Goal: Task Accomplishment & Management: Complete application form

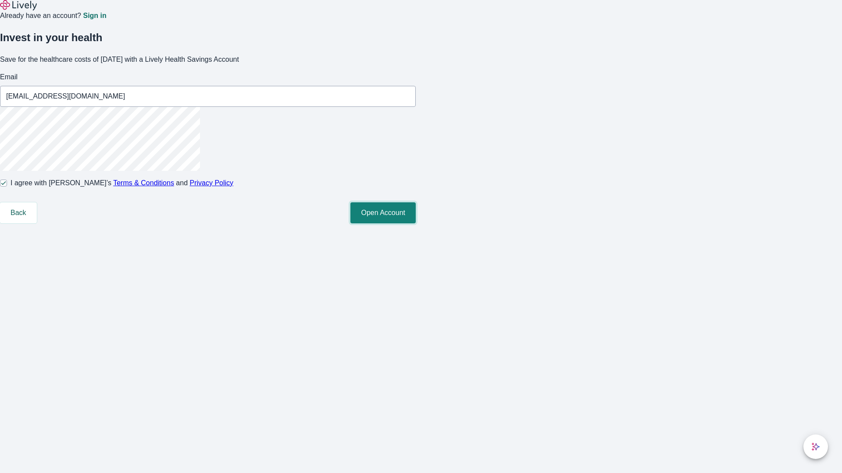
click at [416, 224] on button "Open Account" at bounding box center [382, 213] width 65 height 21
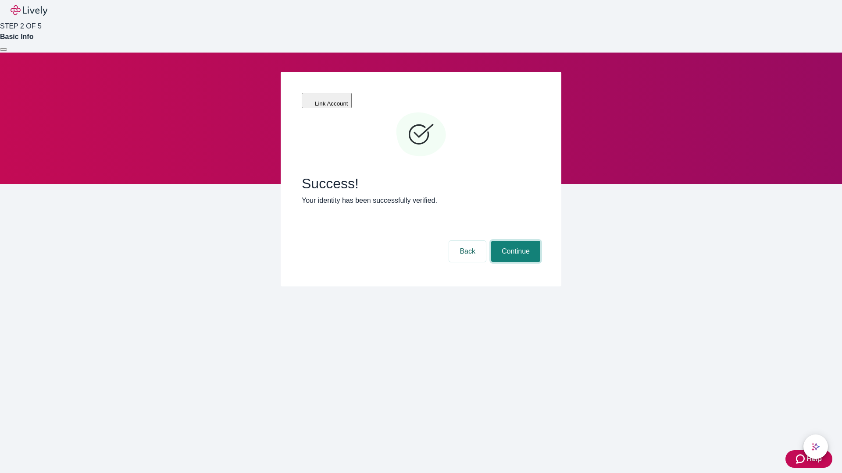
click at [514, 241] on button "Continue" at bounding box center [515, 251] width 49 height 21
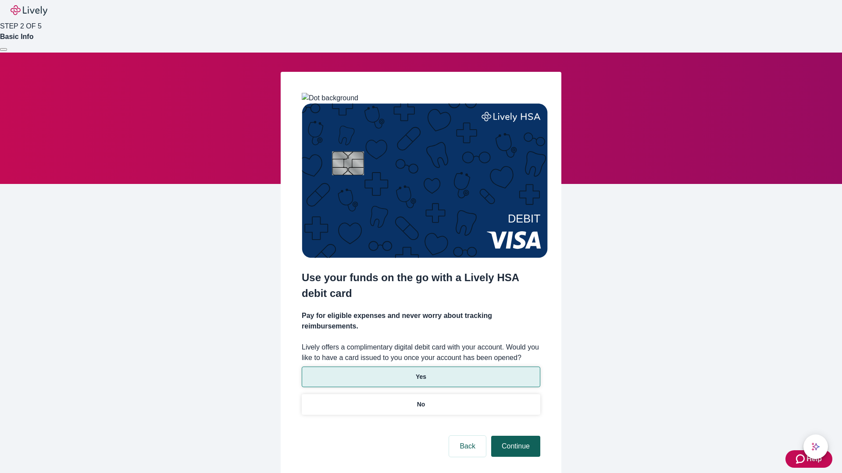
click at [420, 373] on p "Yes" at bounding box center [421, 377] width 11 height 9
click at [514, 436] on button "Continue" at bounding box center [515, 446] width 49 height 21
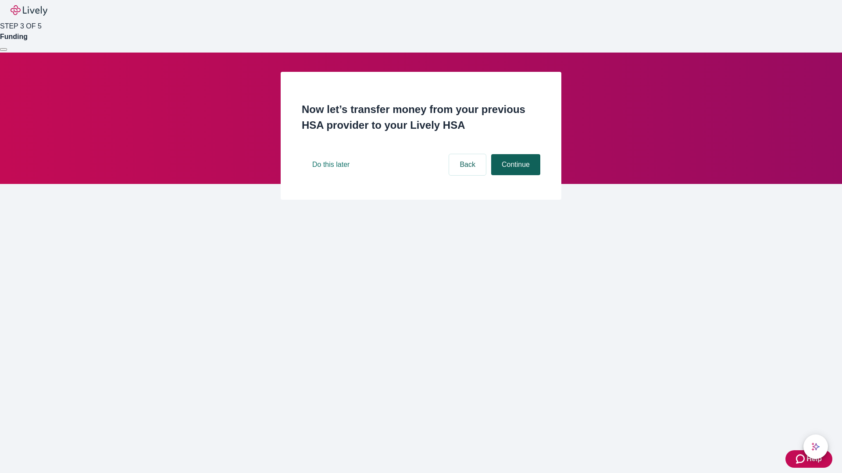
click at [514, 175] on button "Continue" at bounding box center [515, 164] width 49 height 21
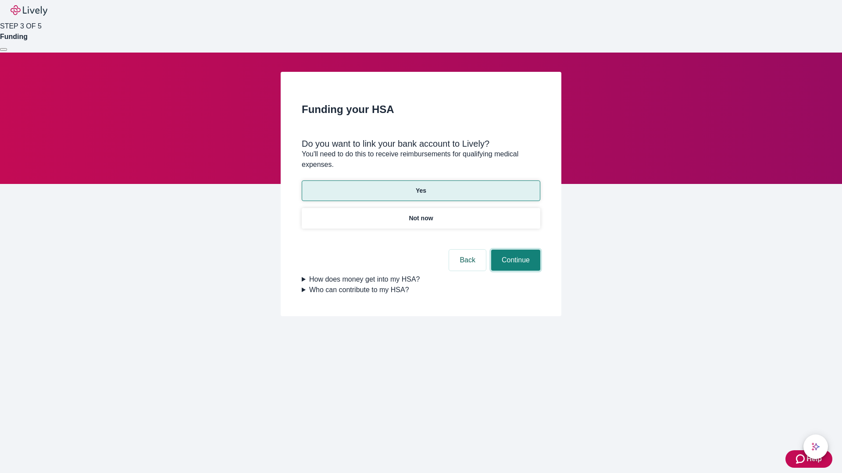
click at [514, 250] on button "Continue" at bounding box center [515, 260] width 49 height 21
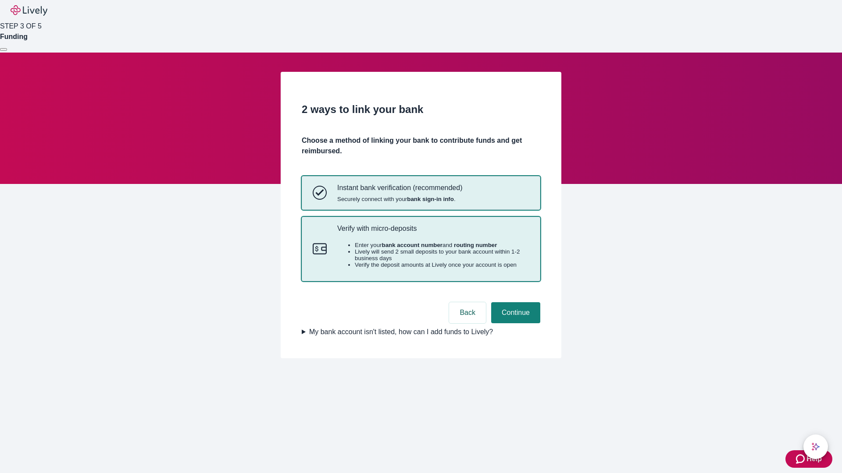
click at [433, 233] on p "Verify with micro-deposits" at bounding box center [433, 228] width 192 height 8
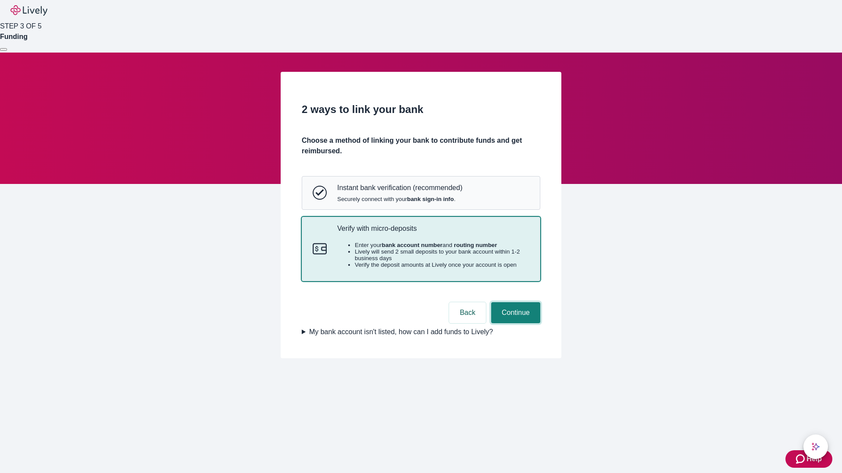
click at [514, 324] on button "Continue" at bounding box center [515, 313] width 49 height 21
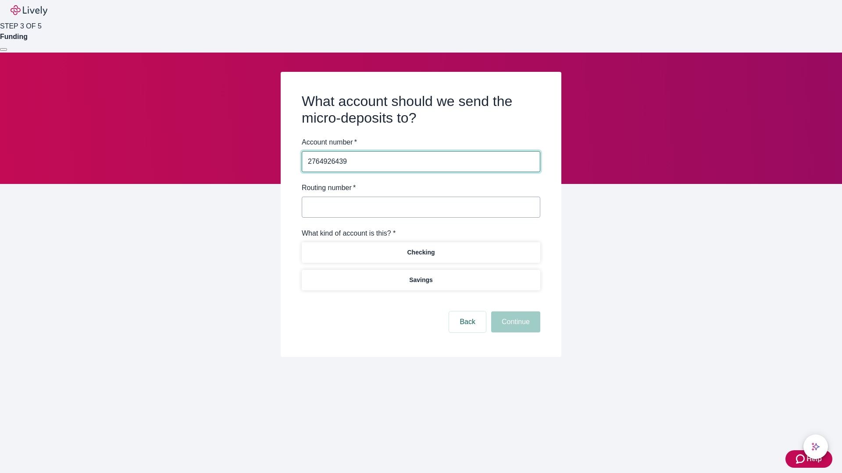
type input "2764926439"
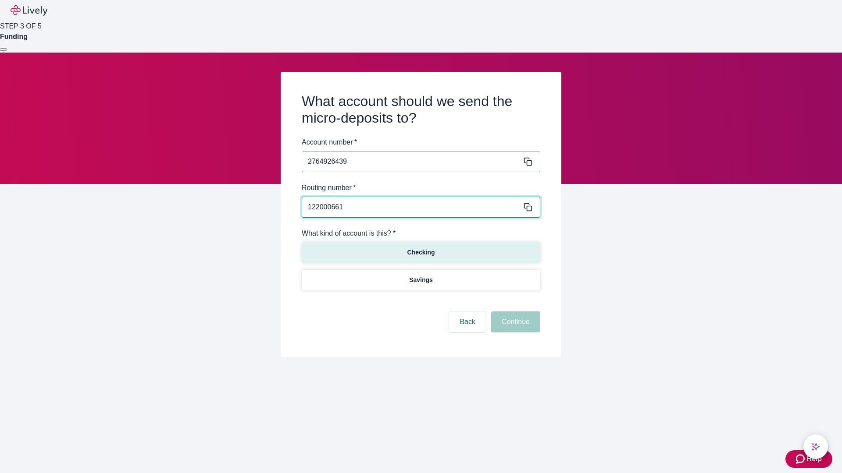
type input "122000661"
click at [420, 252] on p "Checking" at bounding box center [421, 252] width 28 height 9
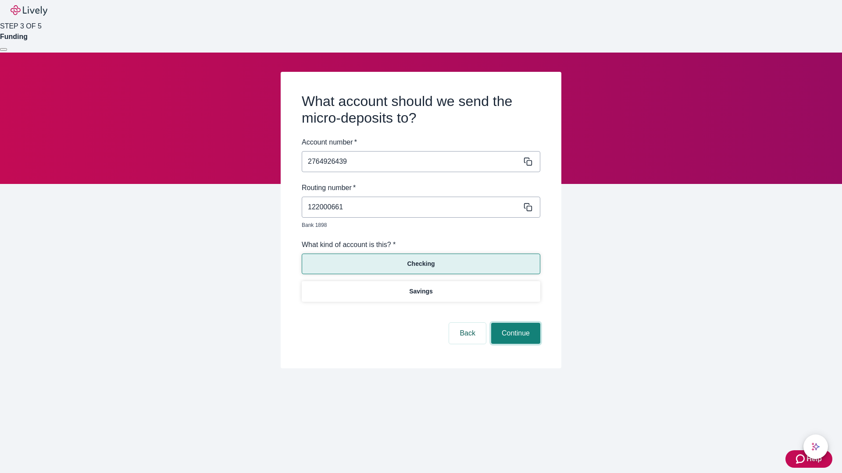
click at [514, 324] on button "Continue" at bounding box center [515, 333] width 49 height 21
